Goal: Register for event/course

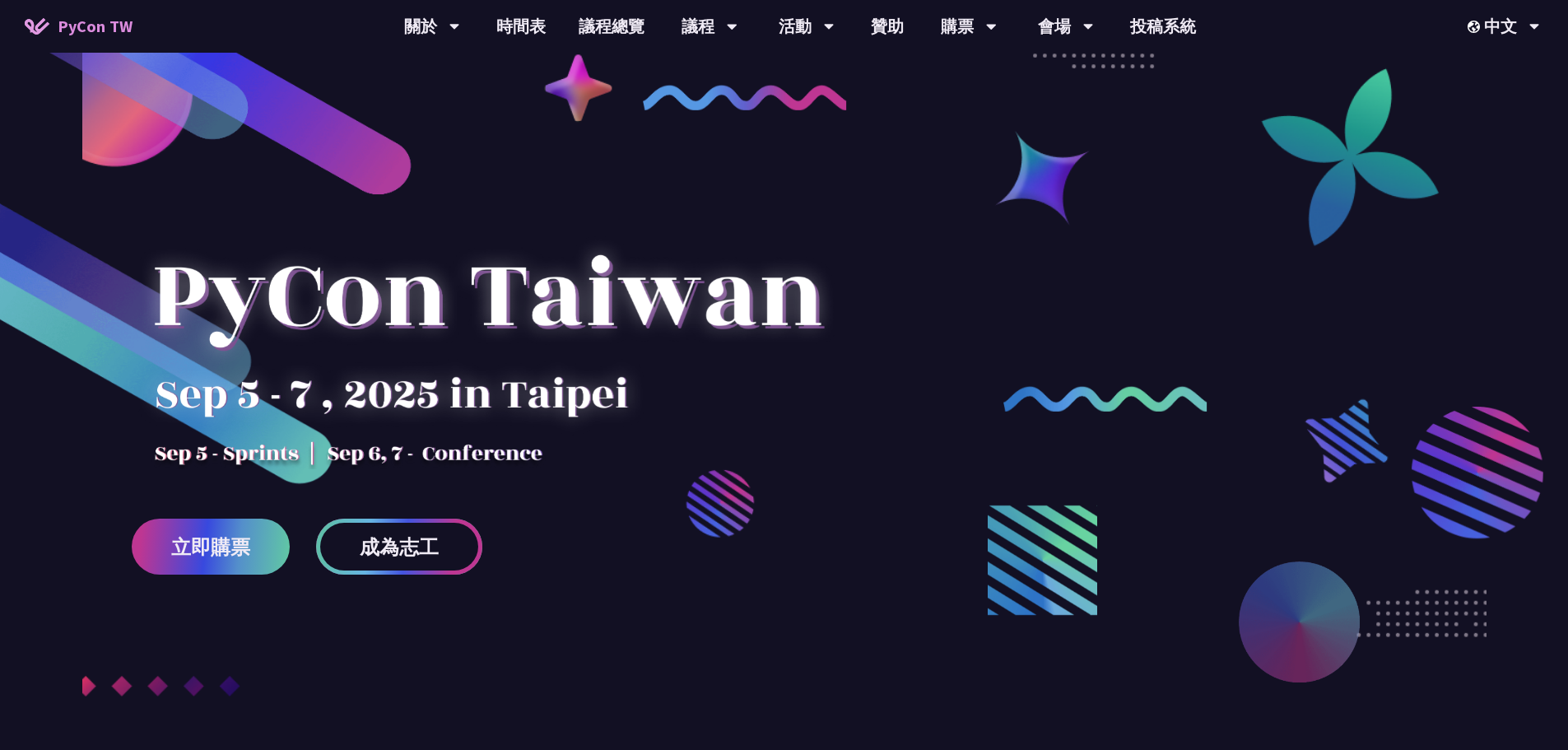
click at [451, 556] on link "成為志工" at bounding box center [400, 547] width 167 height 56
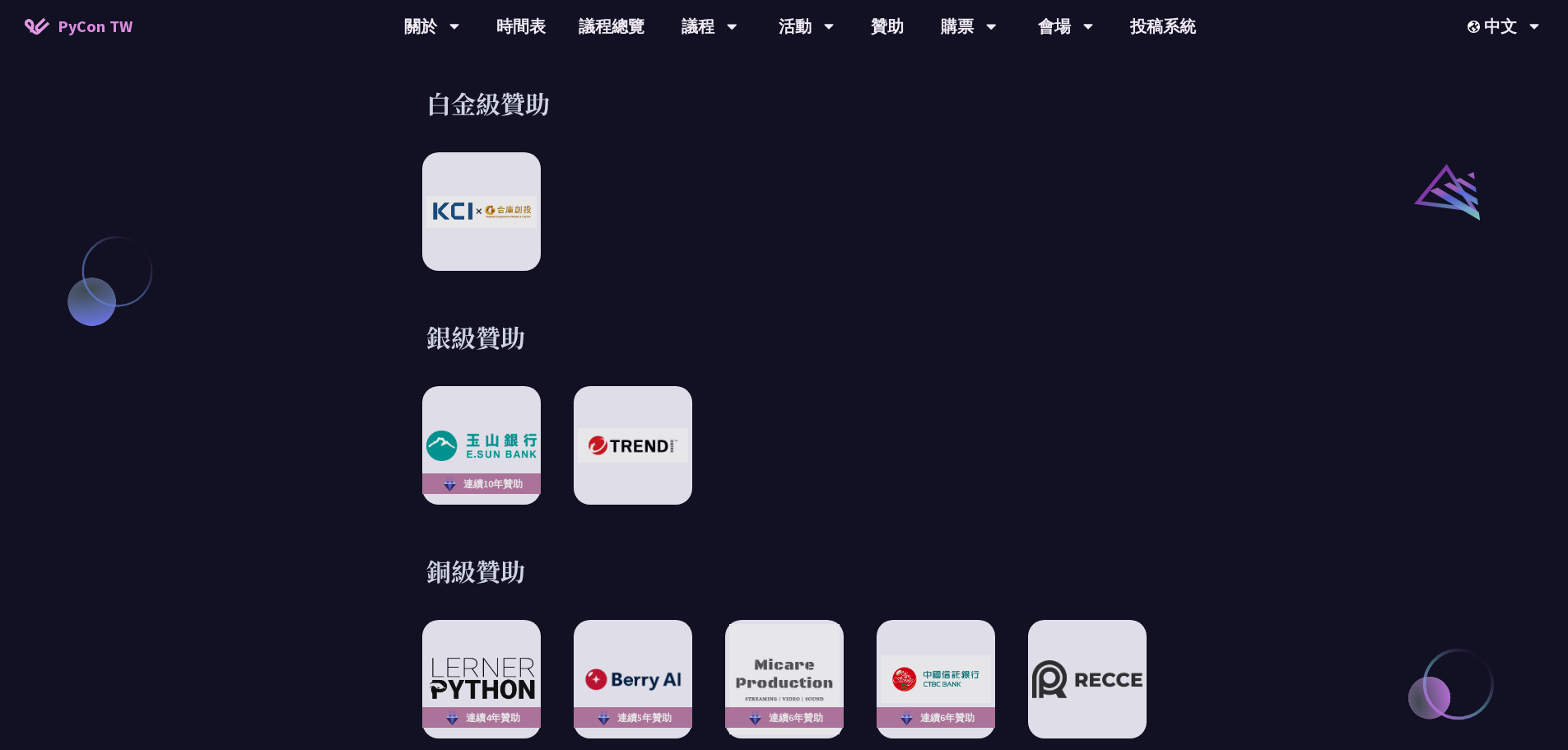
scroll to position [1976, 0]
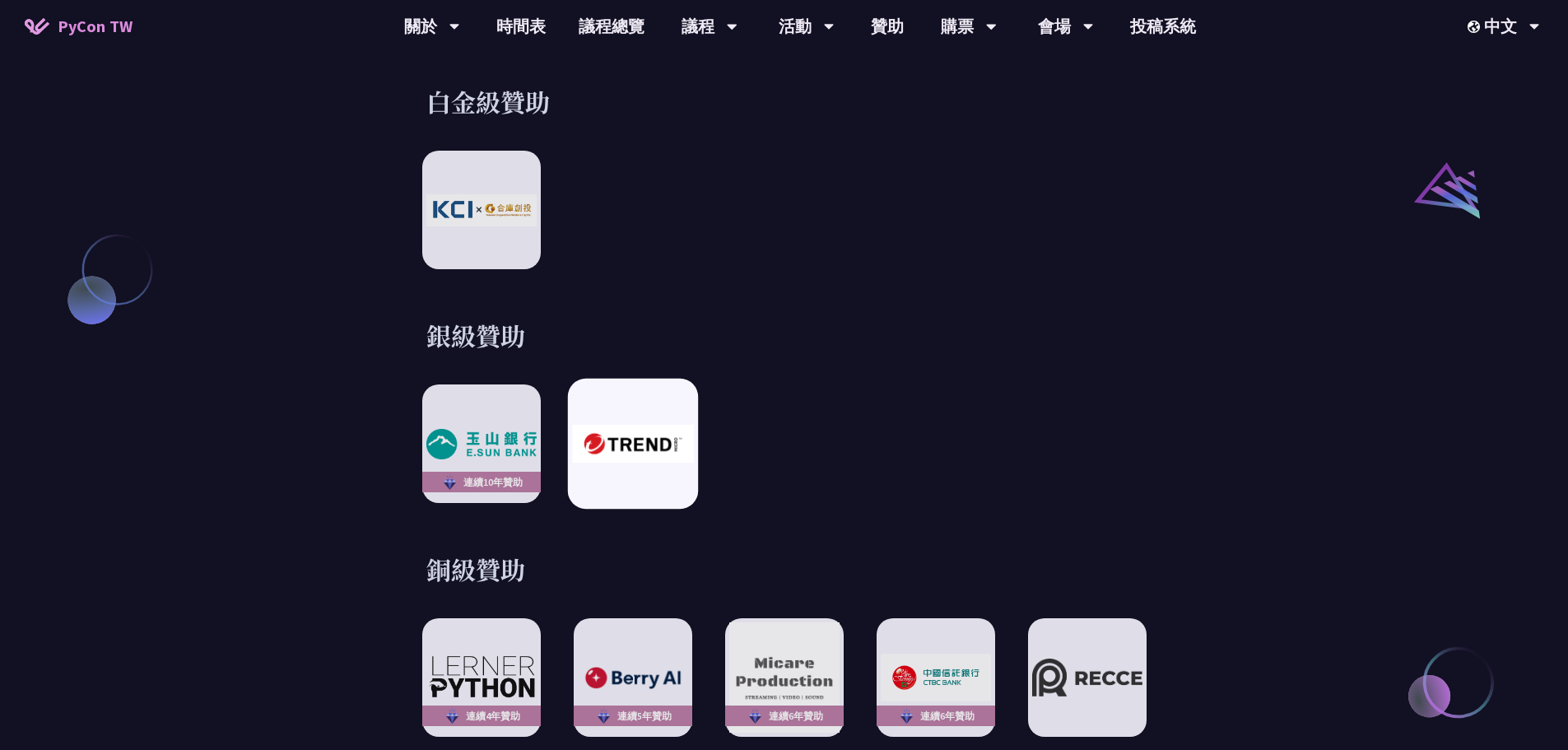
click at [658, 440] on img at bounding box center [632, 444] width 121 height 37
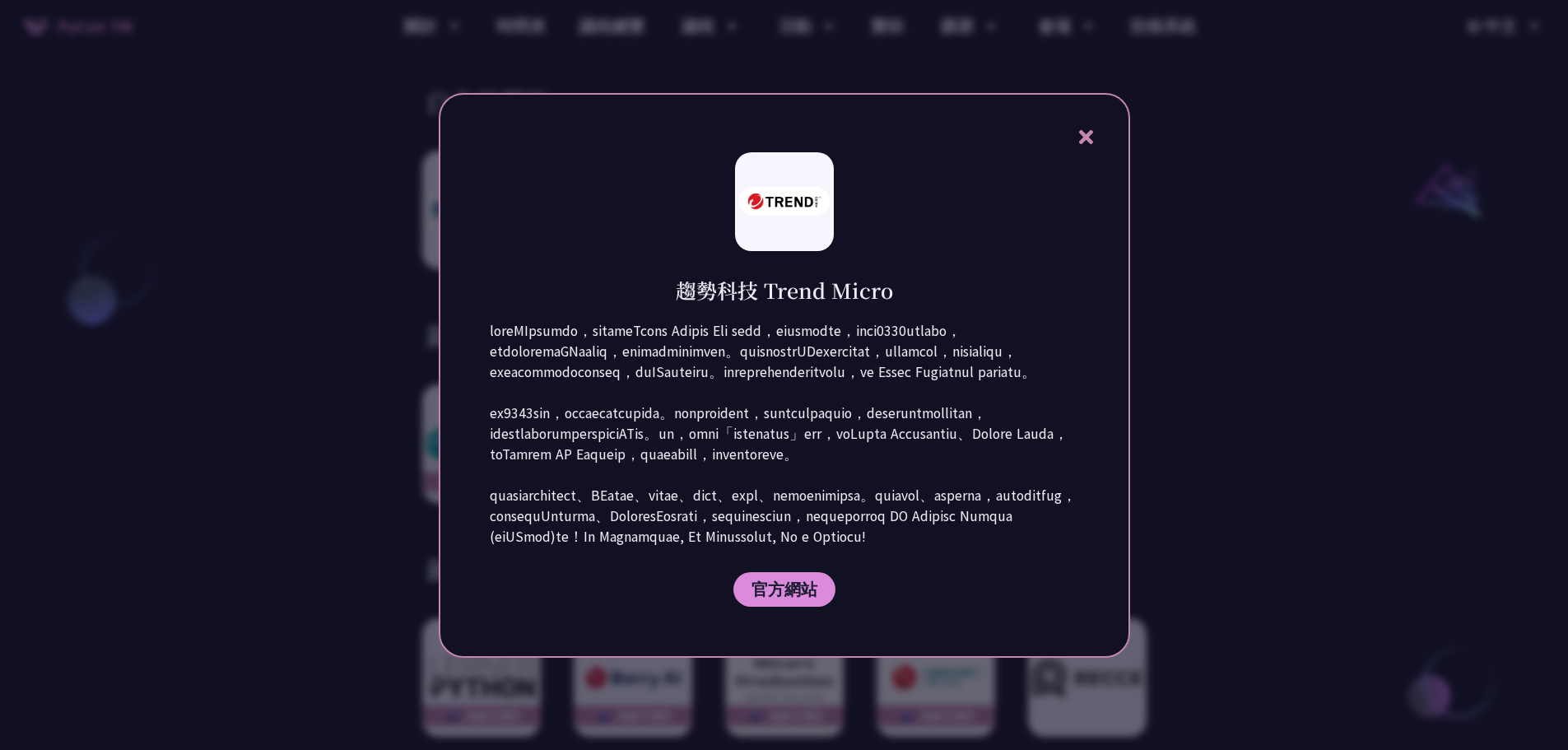
drag, startPoint x: 677, startPoint y: 241, endPoint x: 1040, endPoint y: 593, distance: 505.6
click at [1040, 593] on div "趨勢科技 Trend Micro 官方網站" at bounding box center [784, 375] width 692 height 565
click at [1040, 548] on p at bounding box center [784, 434] width 590 height 227
click at [1091, 93] on div "趨勢科技 Trend Micro 官方網站" at bounding box center [784, 375] width 692 height 565
click at [1087, 126] on icon at bounding box center [1086, 137] width 21 height 21
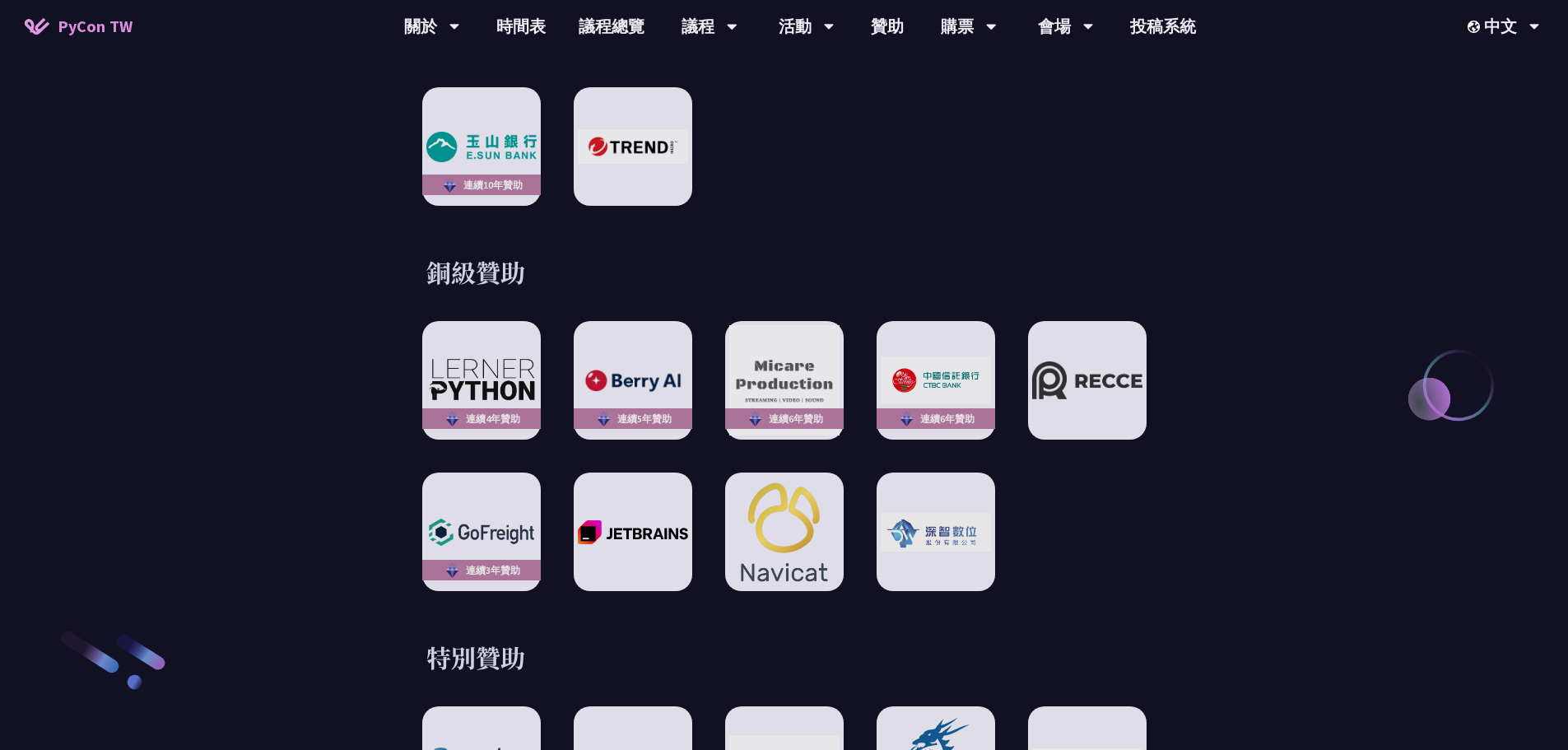
scroll to position [2470, 0]
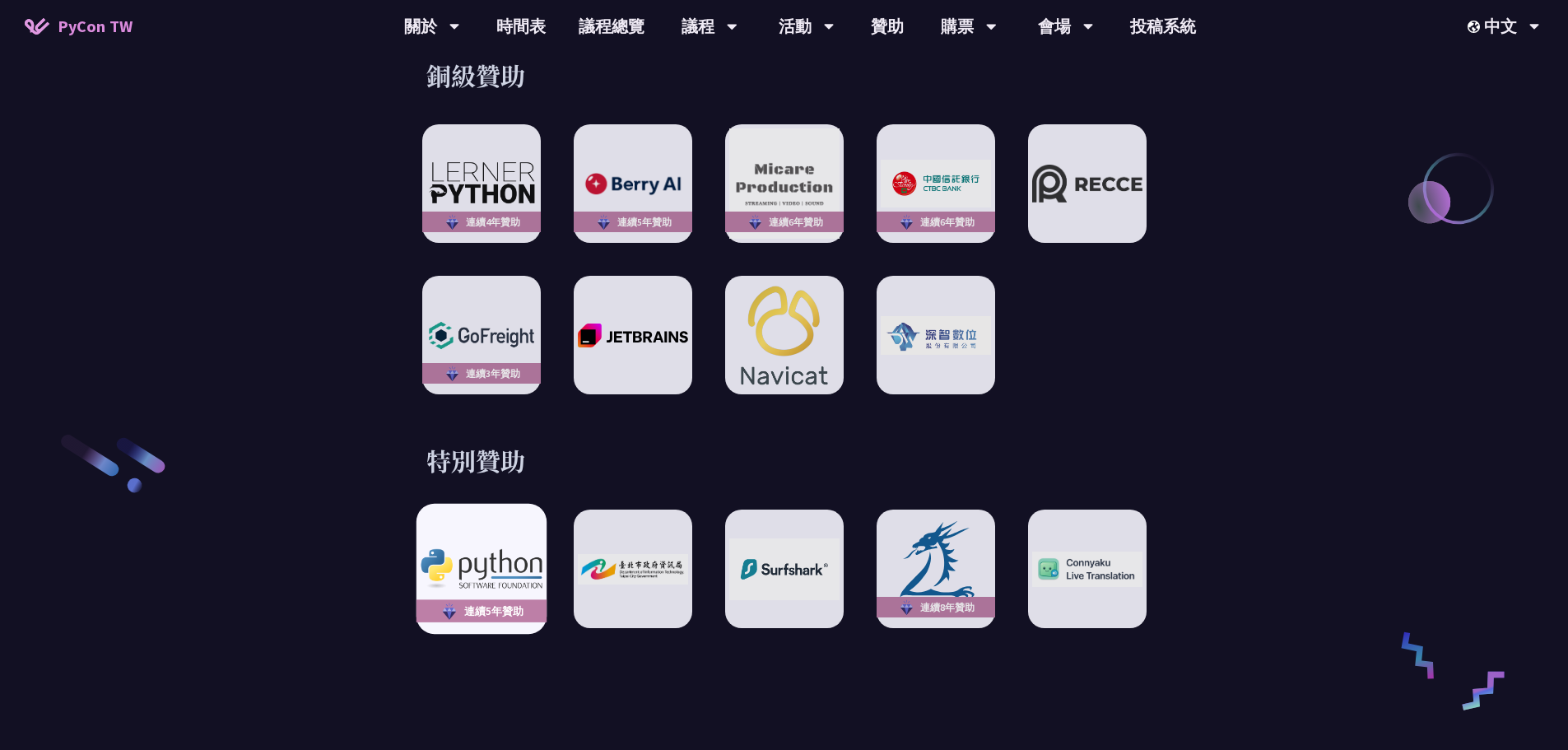
click at [432, 550] on img at bounding box center [480, 569] width 121 height 39
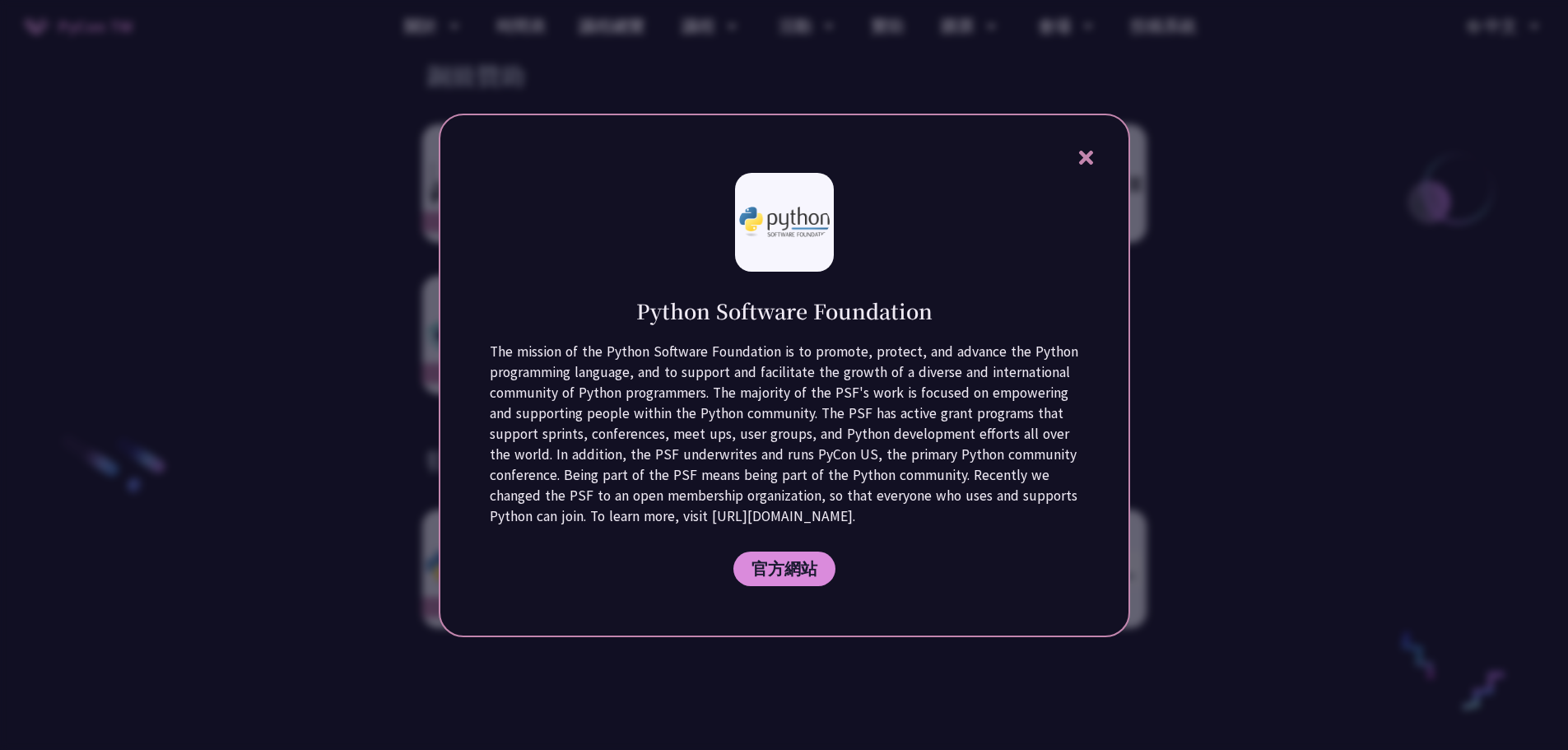
click at [1090, 168] on icon at bounding box center [1086, 157] width 21 height 21
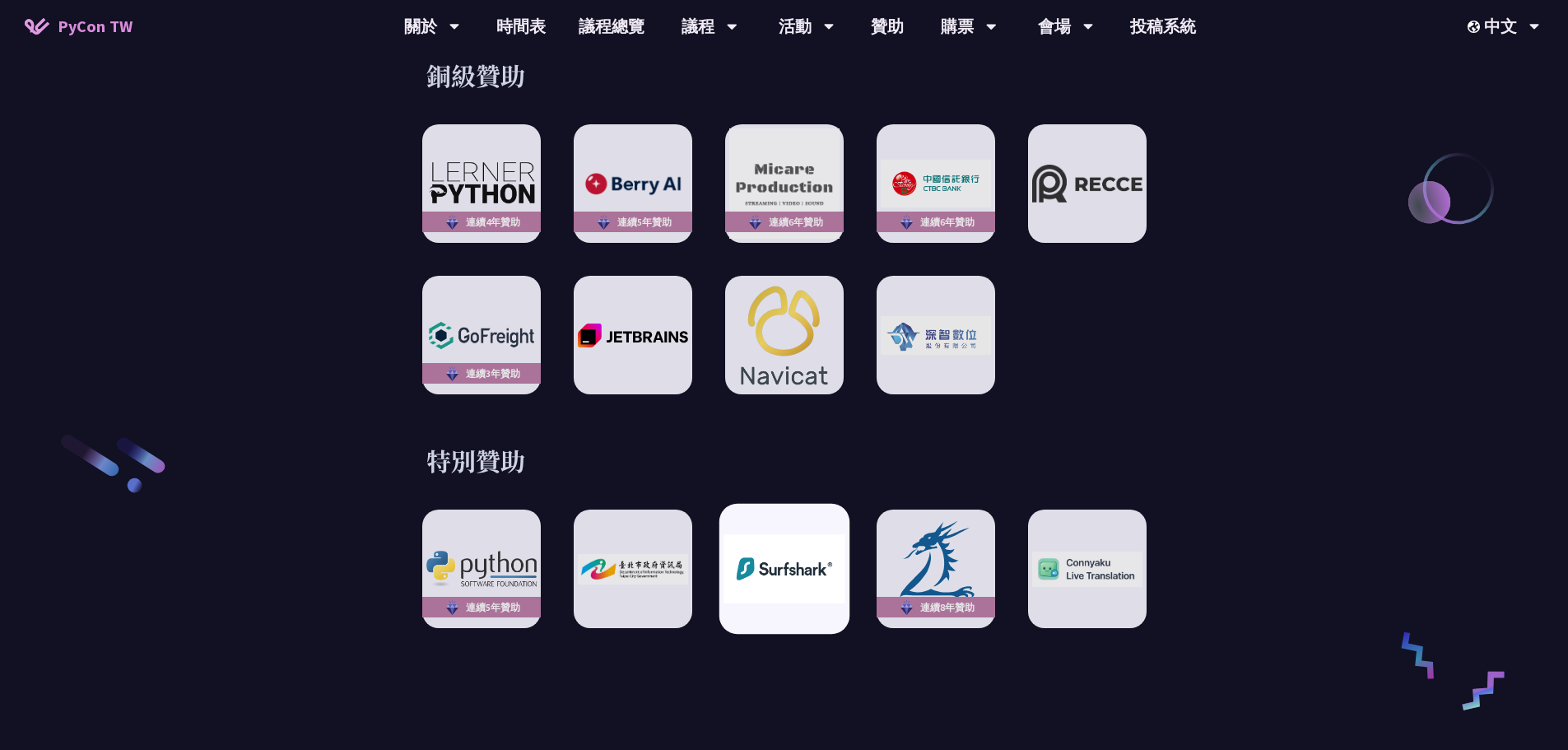
click at [798, 542] on img at bounding box center [784, 569] width 121 height 68
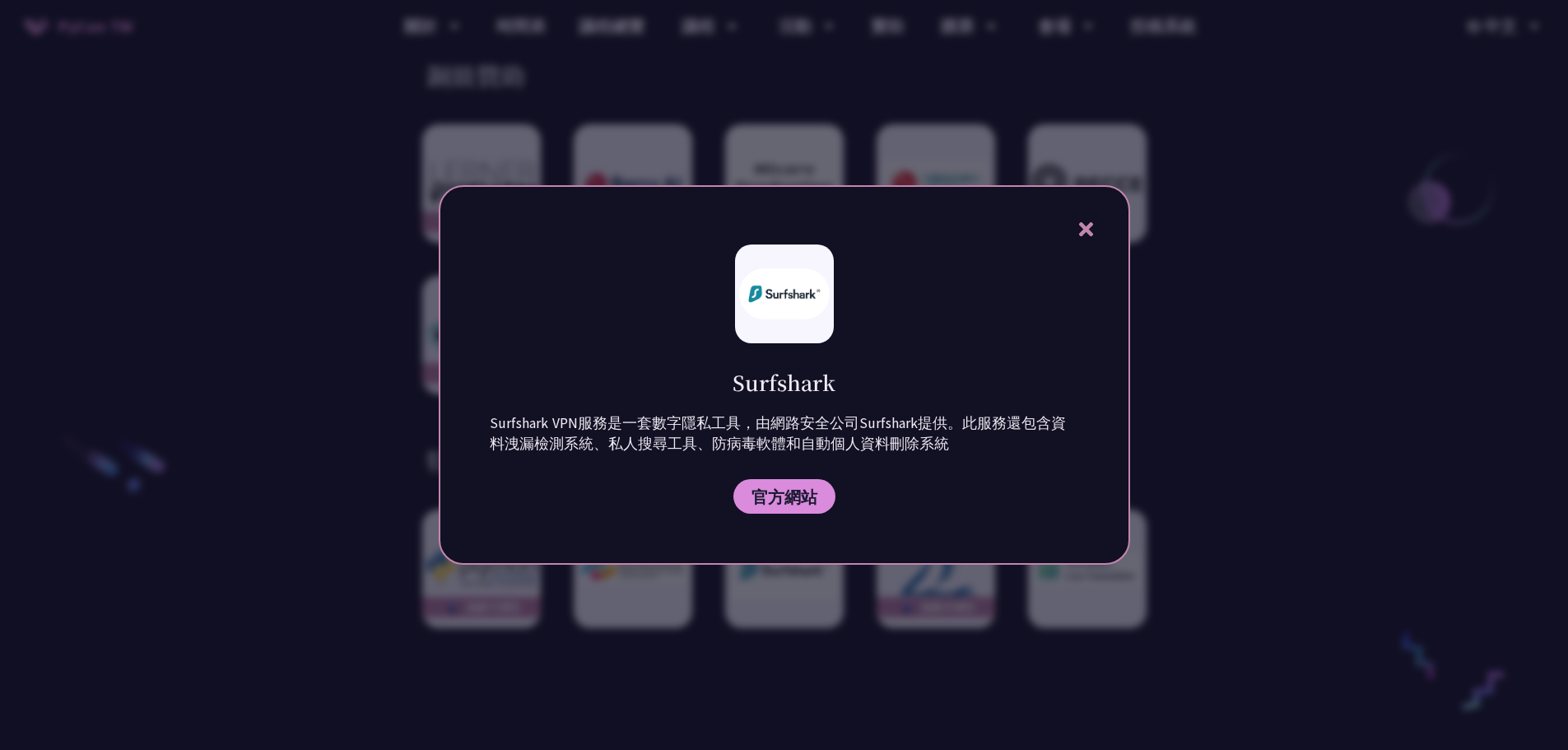
click at [1089, 234] on icon at bounding box center [1086, 228] width 14 height 14
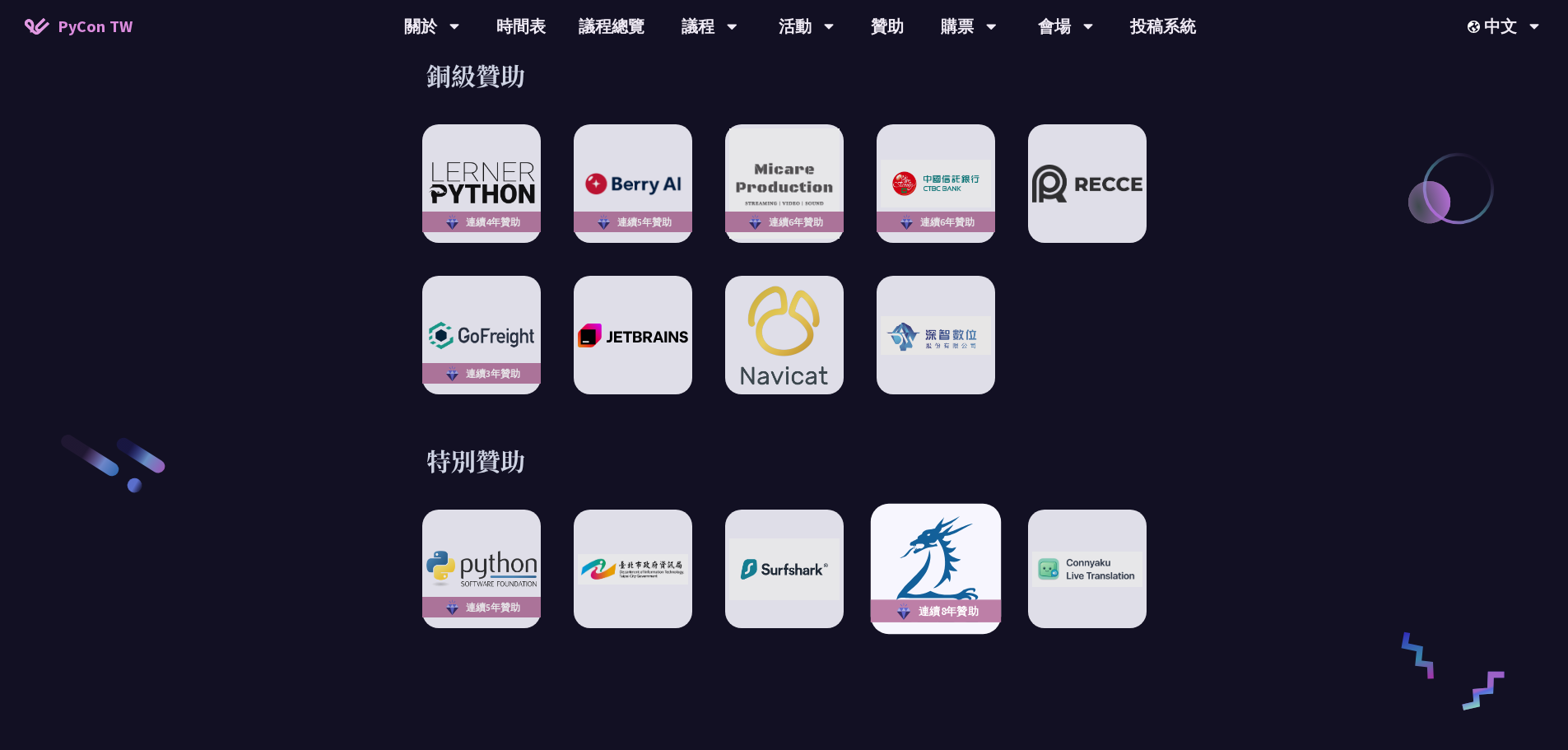
click at [982, 549] on img at bounding box center [935, 569] width 121 height 112
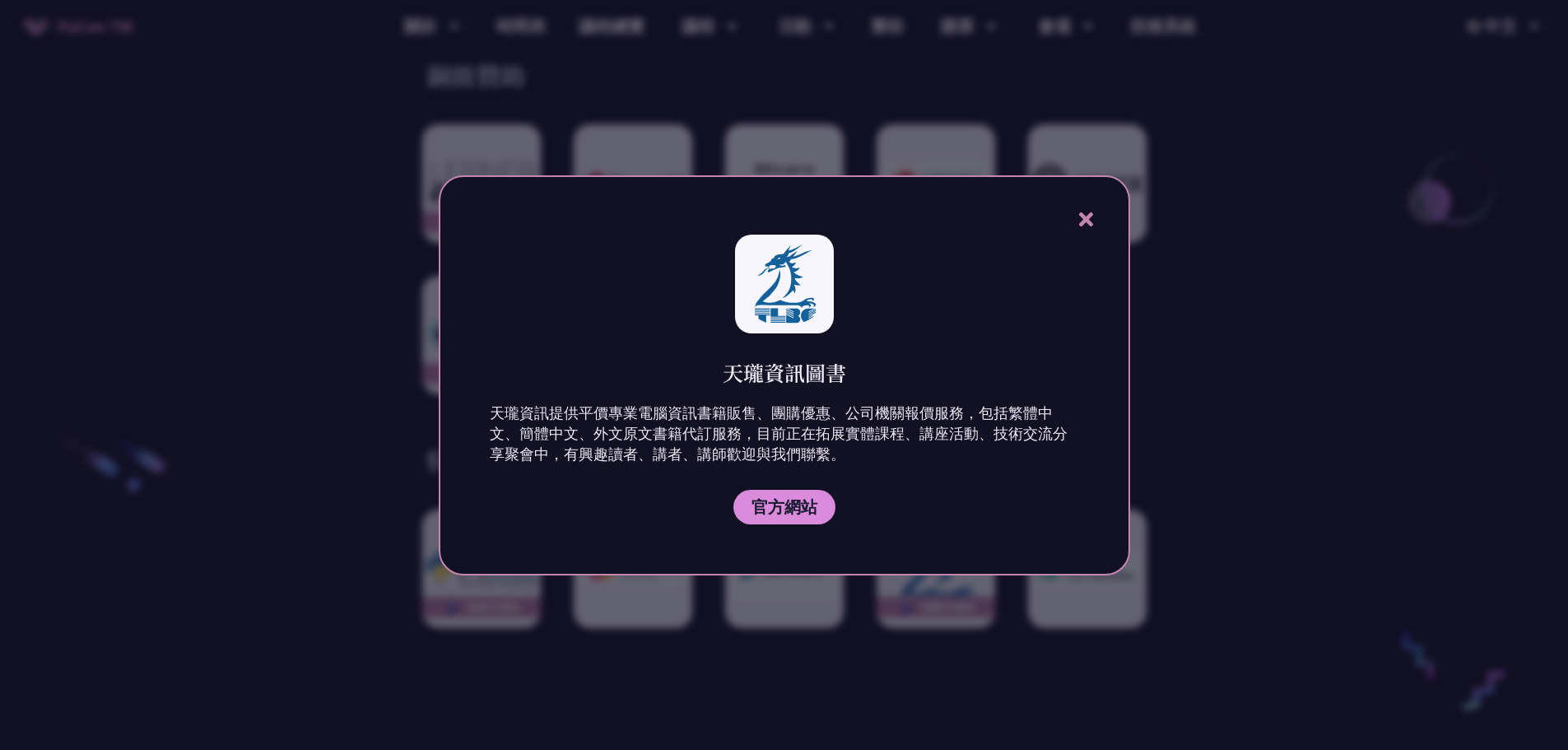
click at [1083, 213] on icon at bounding box center [1086, 219] width 21 height 21
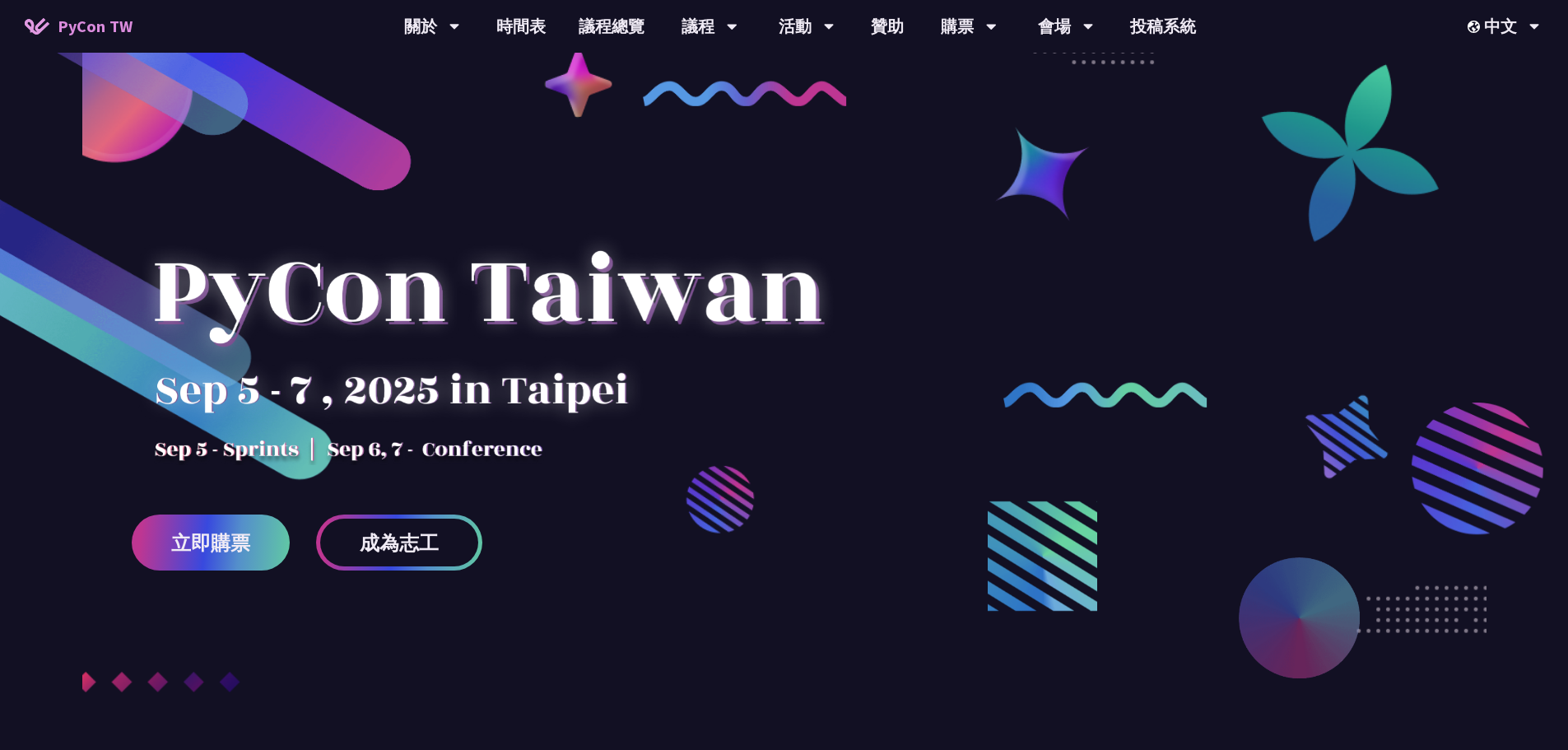
scroll to position [0, 0]
